Goal: Task Accomplishment & Management: Complete application form

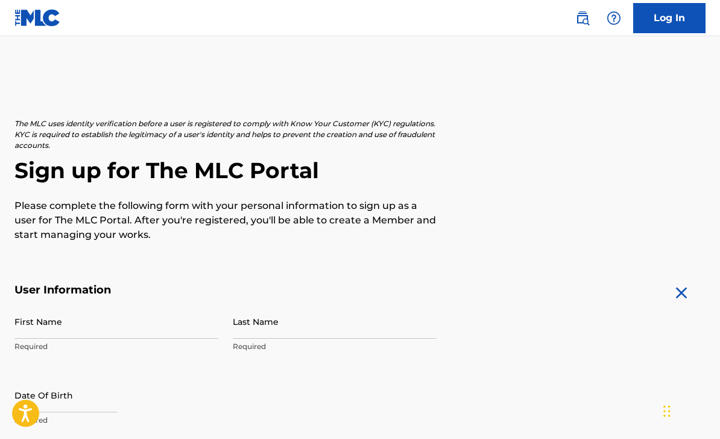
click at [186, 329] on input "First Name" at bounding box center [116, 321] width 204 height 34
type input "Moe"
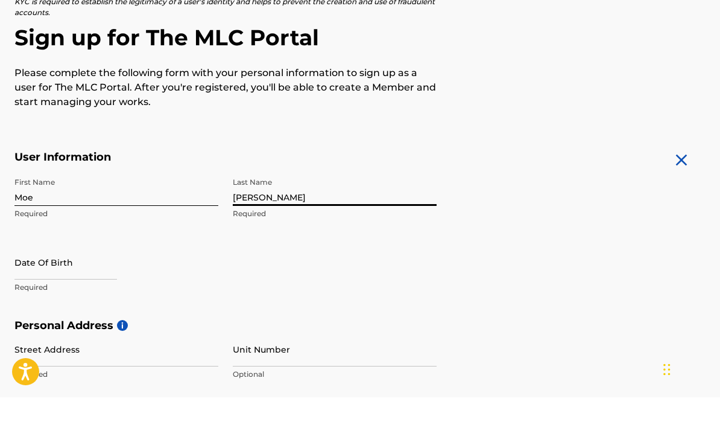
scroll to position [98, 0]
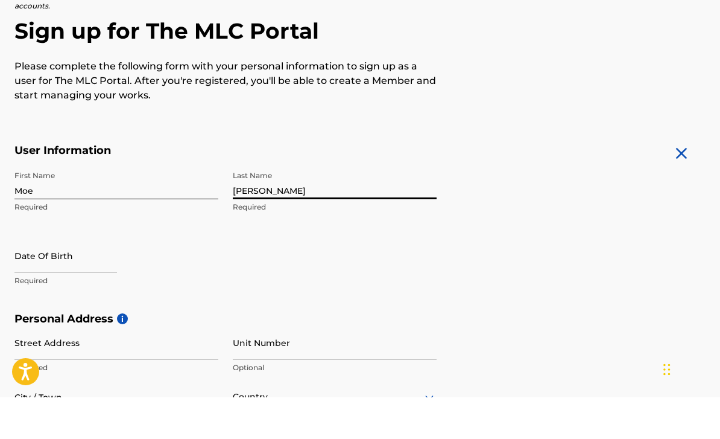
type input "[PERSON_NAME]"
click at [100, 280] on input "text" at bounding box center [65, 297] width 103 height 34
select select "7"
select select "2025"
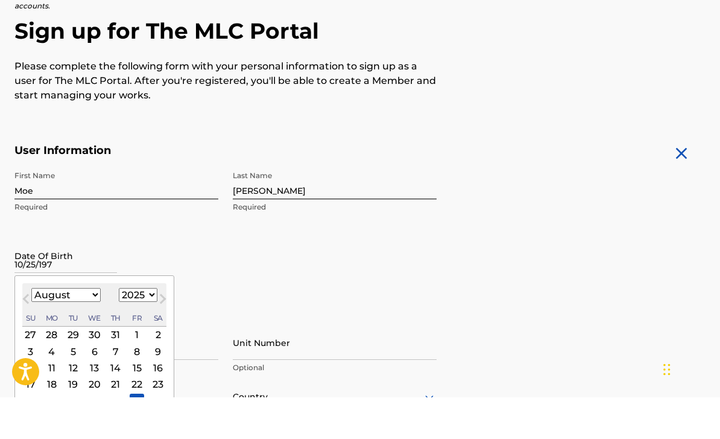
type input "[DATE]"
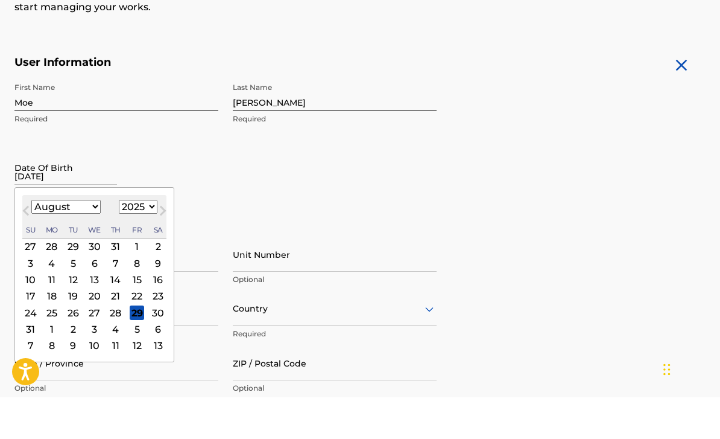
scroll to position [211, 0]
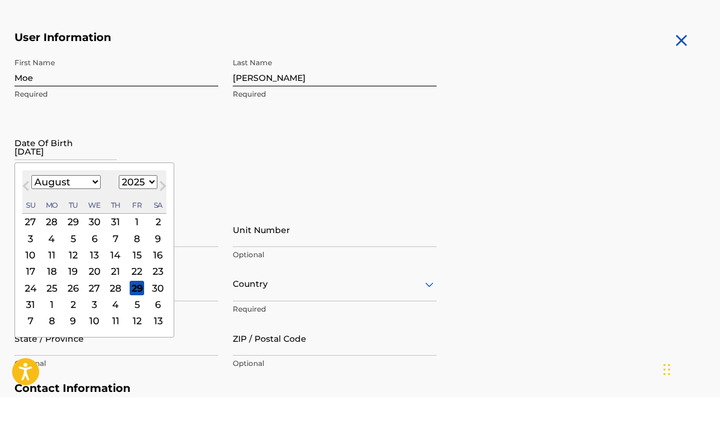
click at [401, 254] on input "Unit Number" at bounding box center [335, 271] width 204 height 34
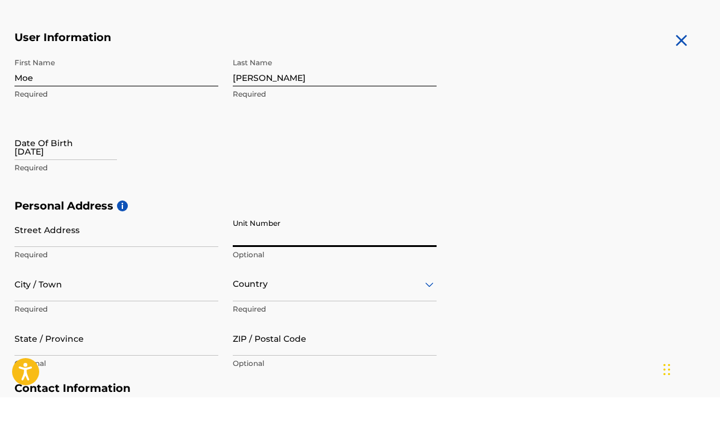
click at [142, 254] on input "Street Address" at bounding box center [116, 271] width 204 height 34
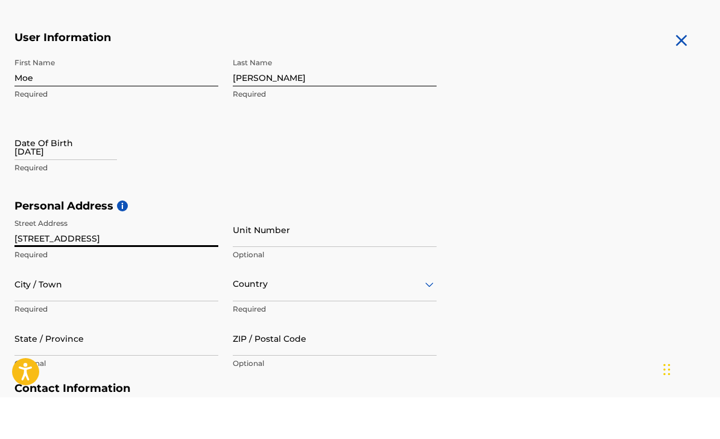
type input "[STREET_ADDRESS]"
click at [156, 308] on input "City / Town" at bounding box center [116, 325] width 204 height 34
type input "[GEOGRAPHIC_DATA]"
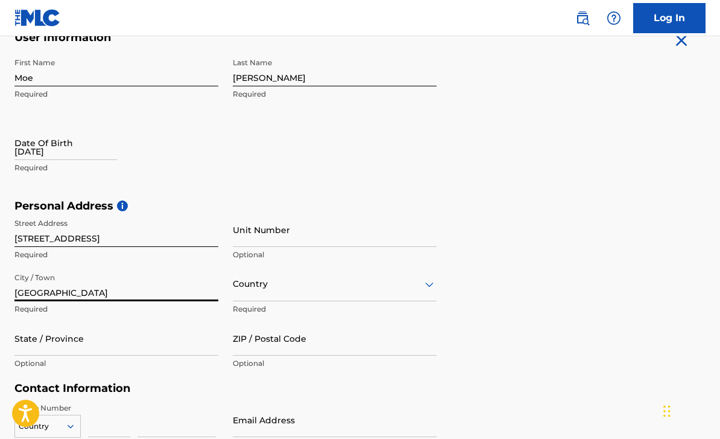
scroll to position [253, 0]
